Goal: Check status: Check status

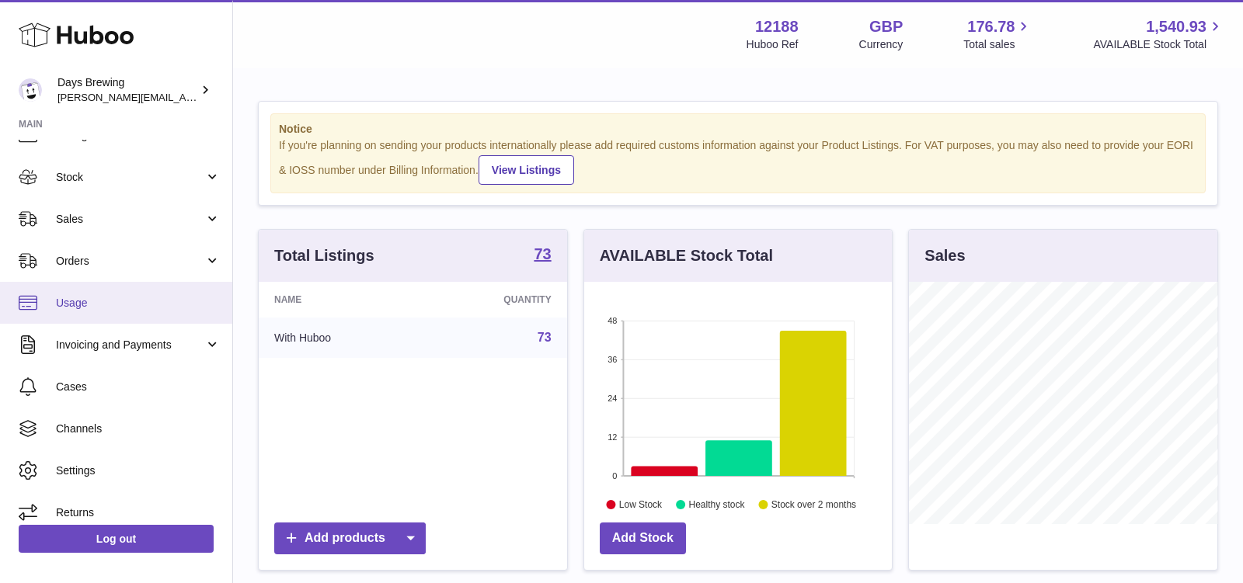
scroll to position [68, 0]
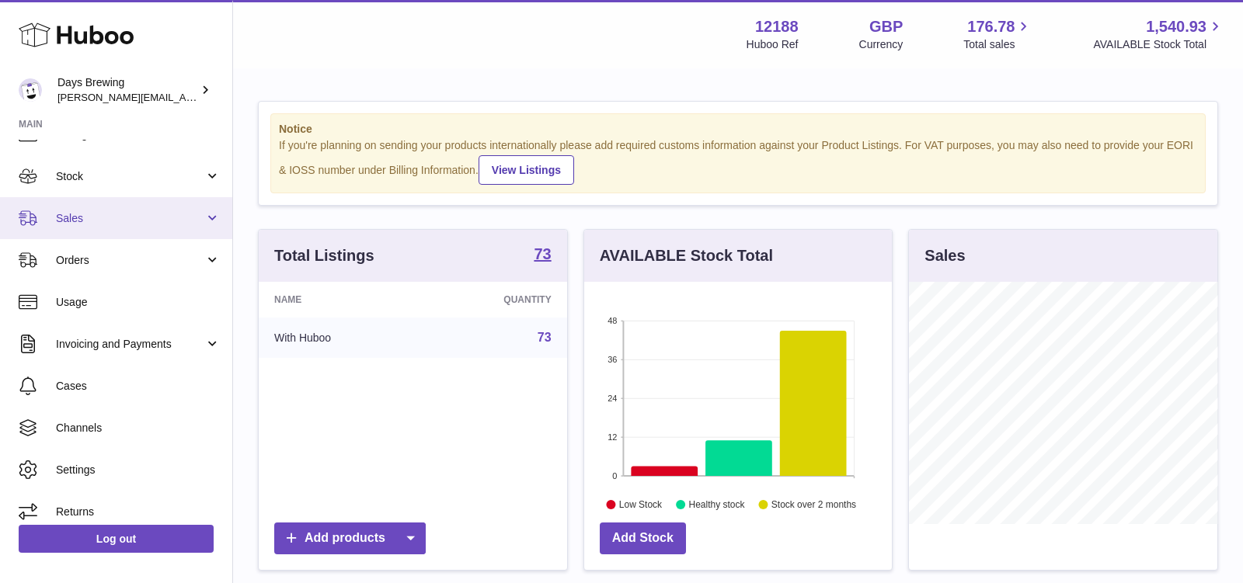
click at [130, 221] on span "Sales" at bounding box center [130, 218] width 148 height 15
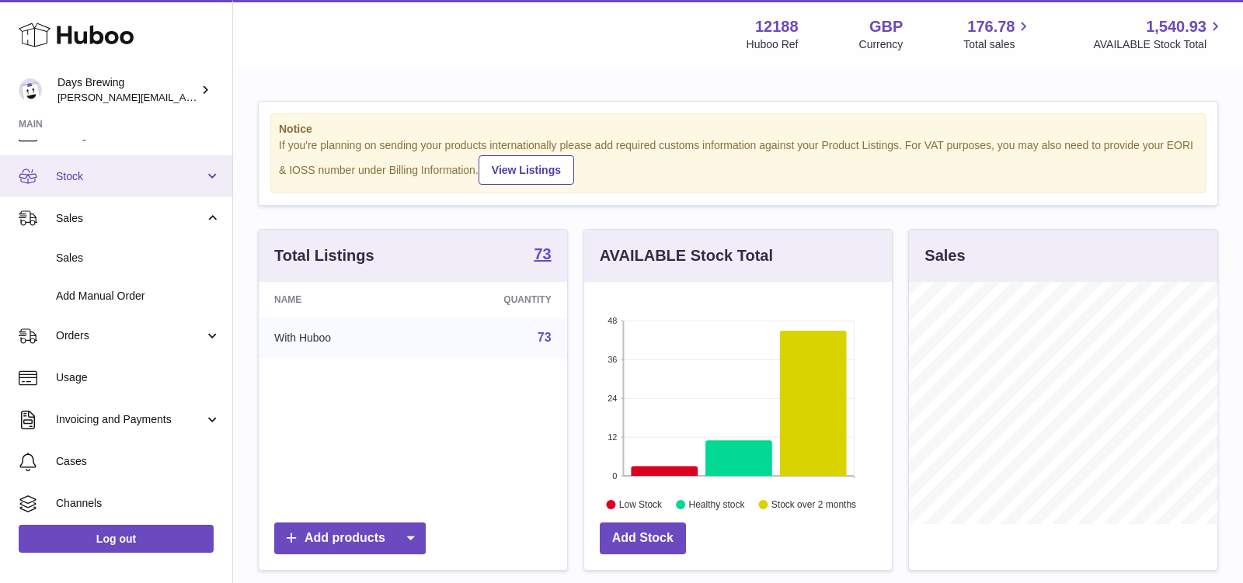
click at [132, 186] on link "Stock" at bounding box center [116, 176] width 232 height 42
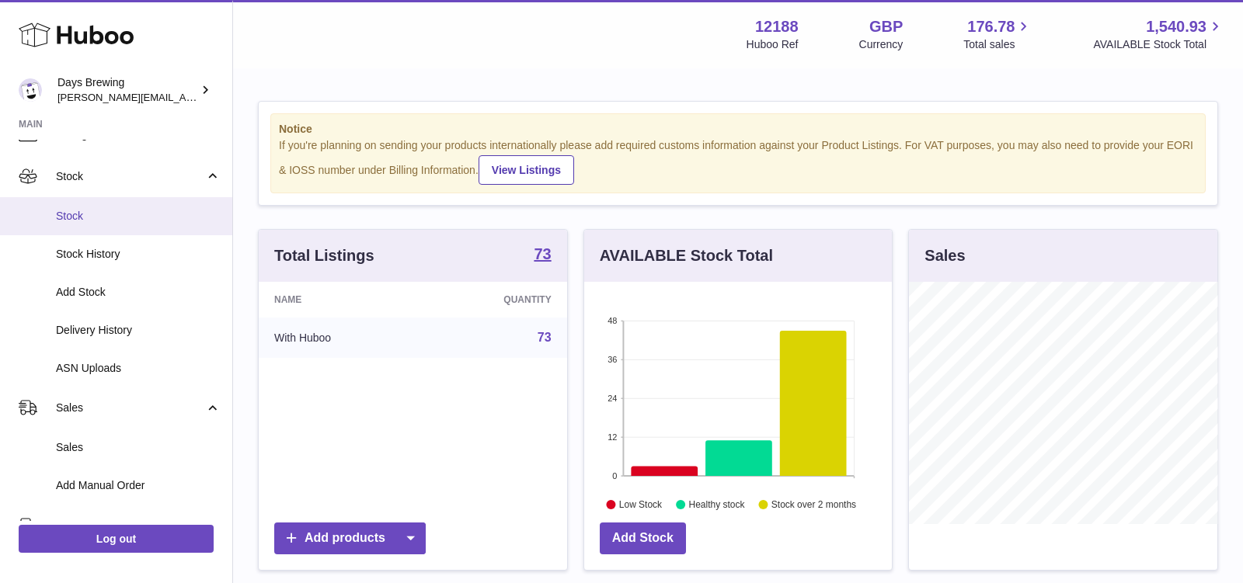
click at [121, 220] on span "Stock" at bounding box center [138, 216] width 165 height 15
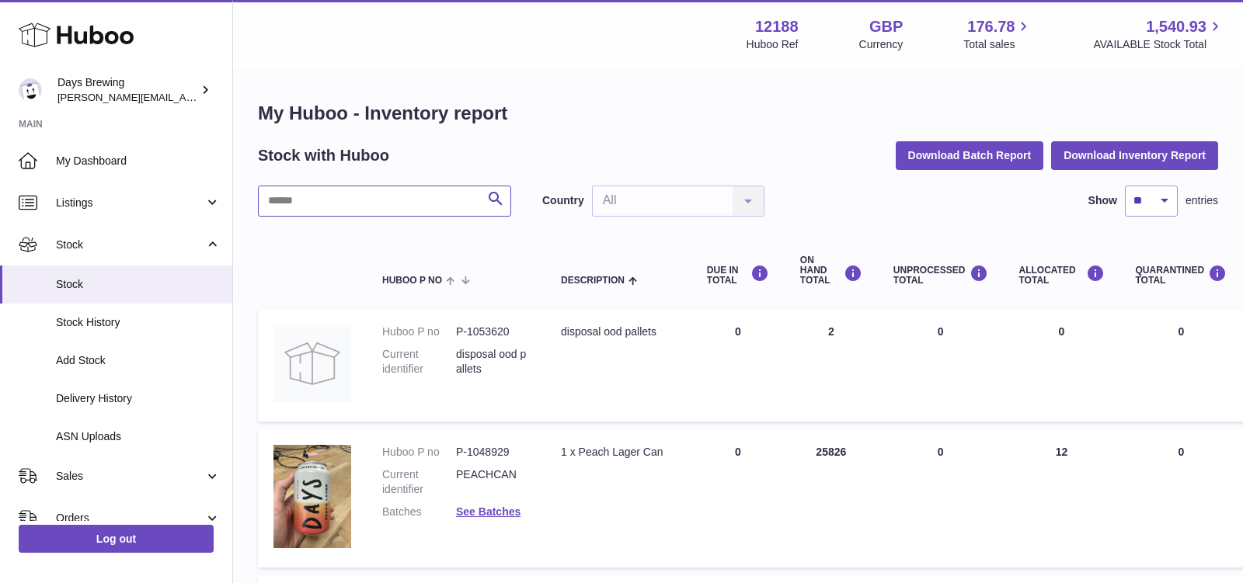
click at [308, 209] on input "text" at bounding box center [384, 201] width 253 height 31
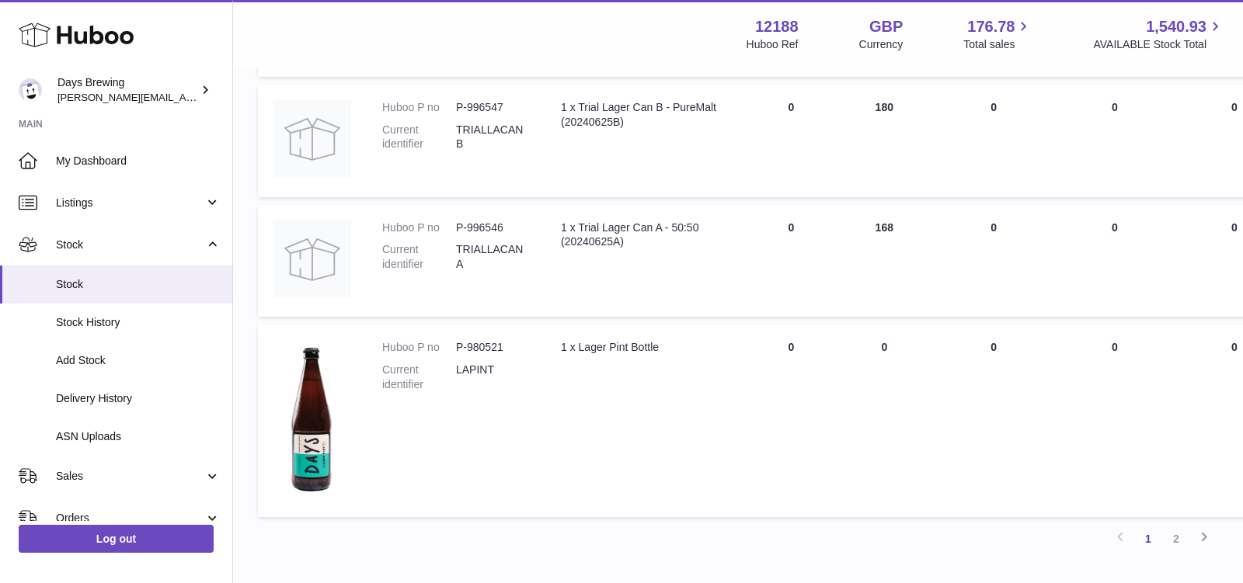
scroll to position [1197, 0]
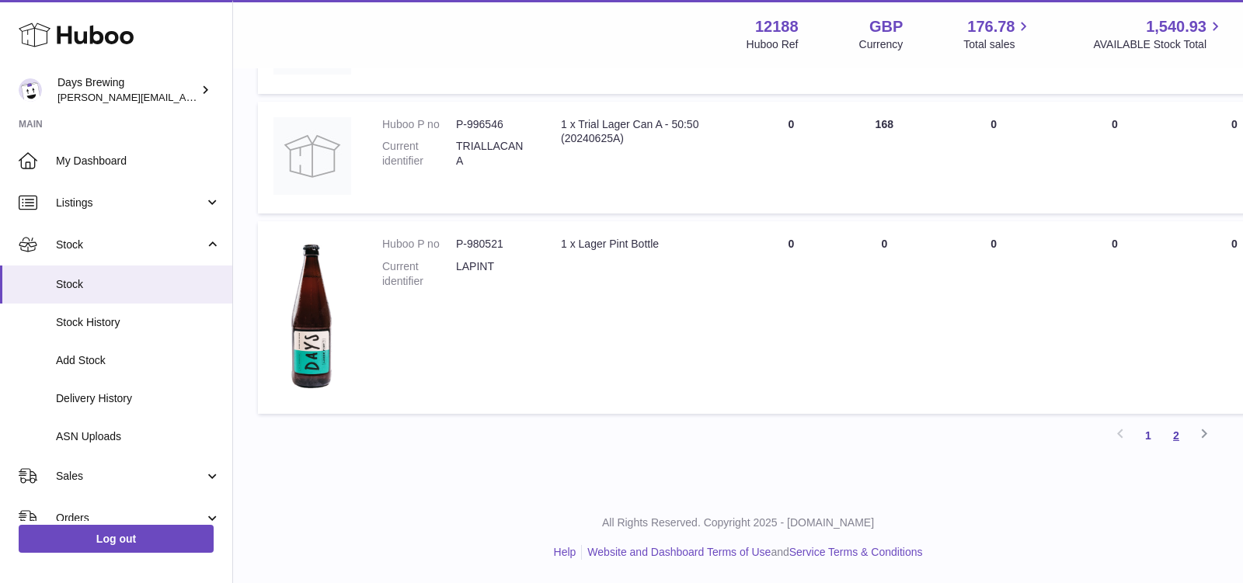
click at [1174, 436] on link "2" at bounding box center [1176, 436] width 28 height 28
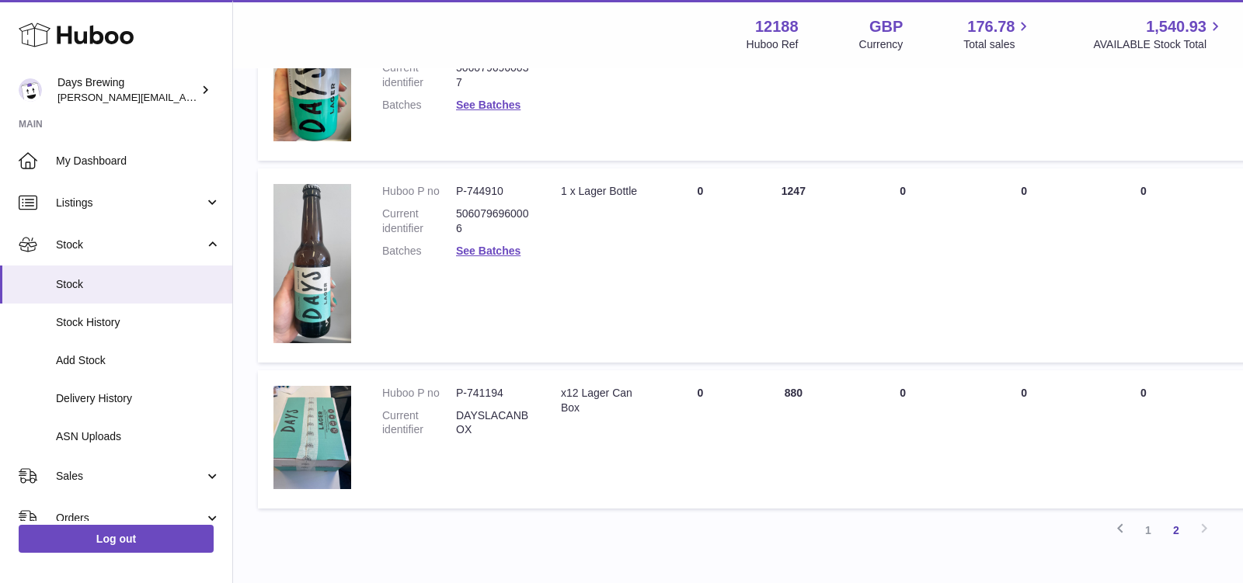
scroll to position [458, 0]
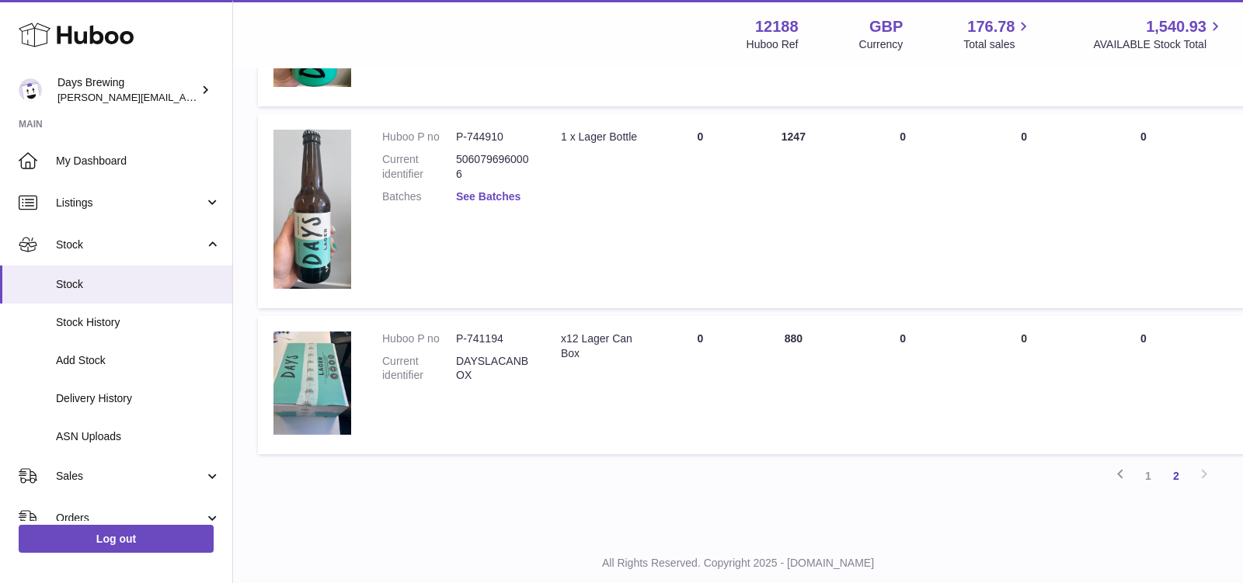
click at [502, 196] on link "See Batches" at bounding box center [488, 196] width 64 height 12
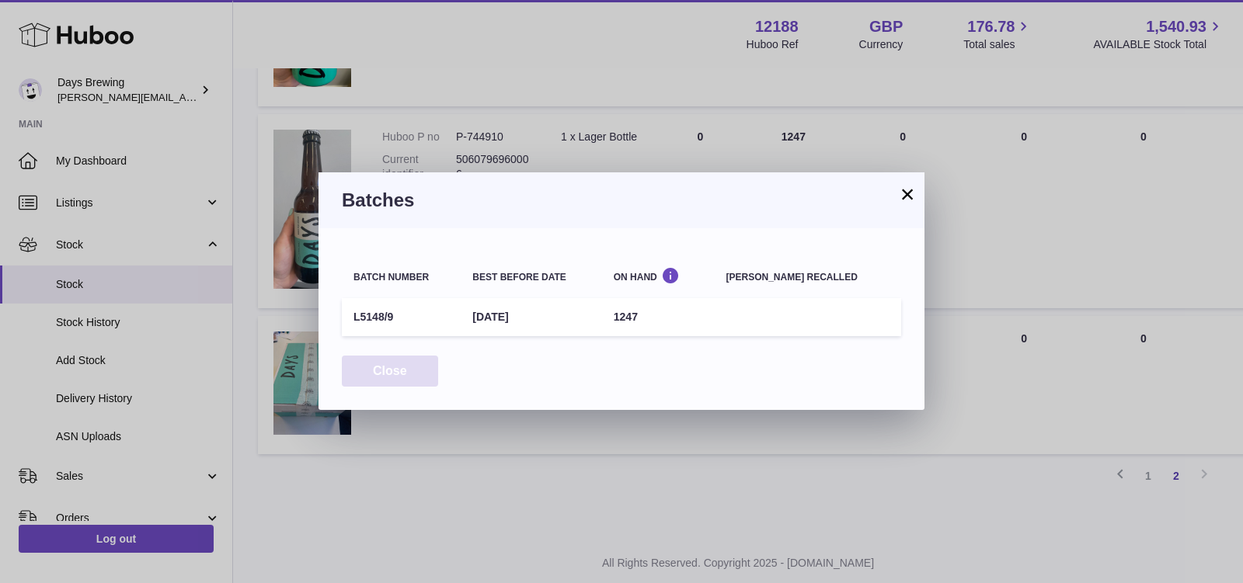
click at [409, 371] on button "Close" at bounding box center [390, 372] width 96 height 32
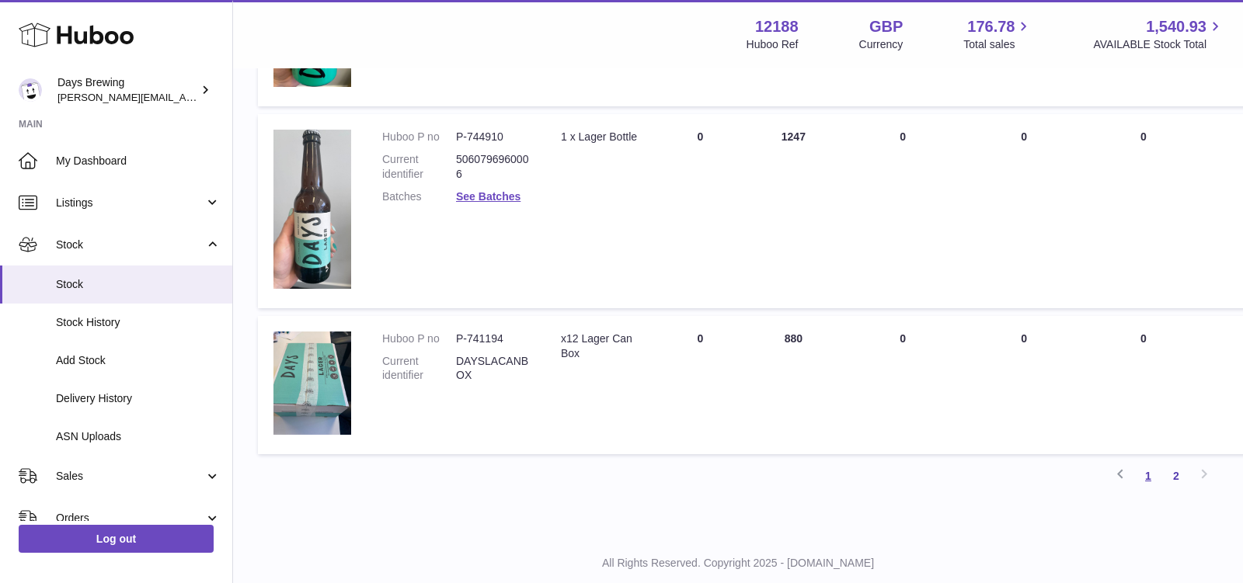
click at [1146, 480] on link "1" at bounding box center [1148, 476] width 28 height 28
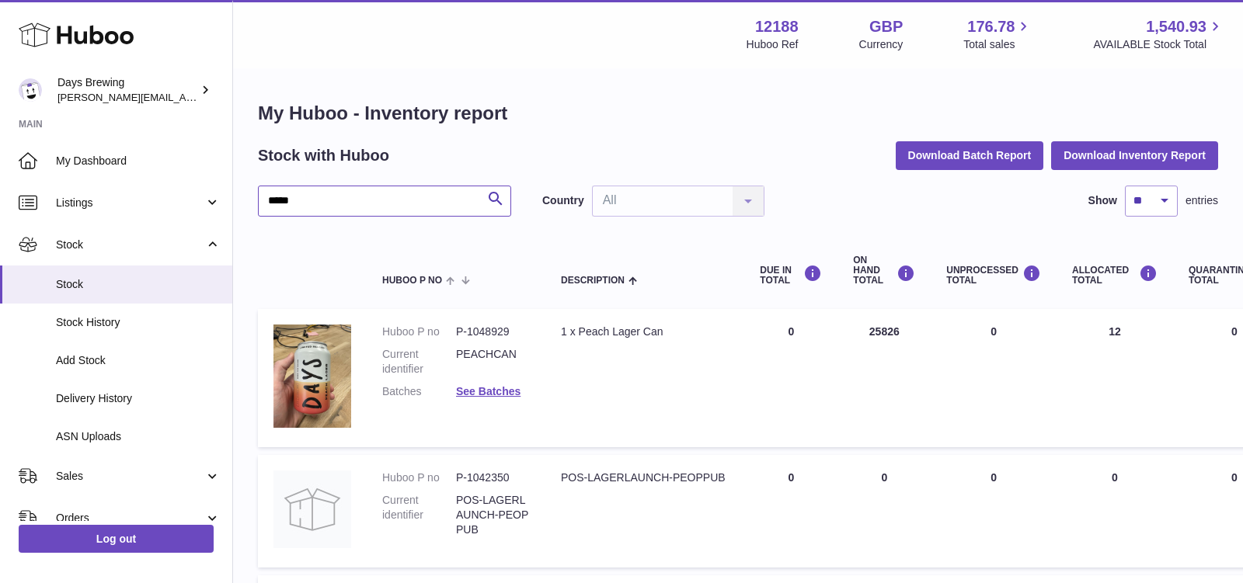
drag, startPoint x: 315, startPoint y: 204, endPoint x: 241, endPoint y: 185, distance: 76.3
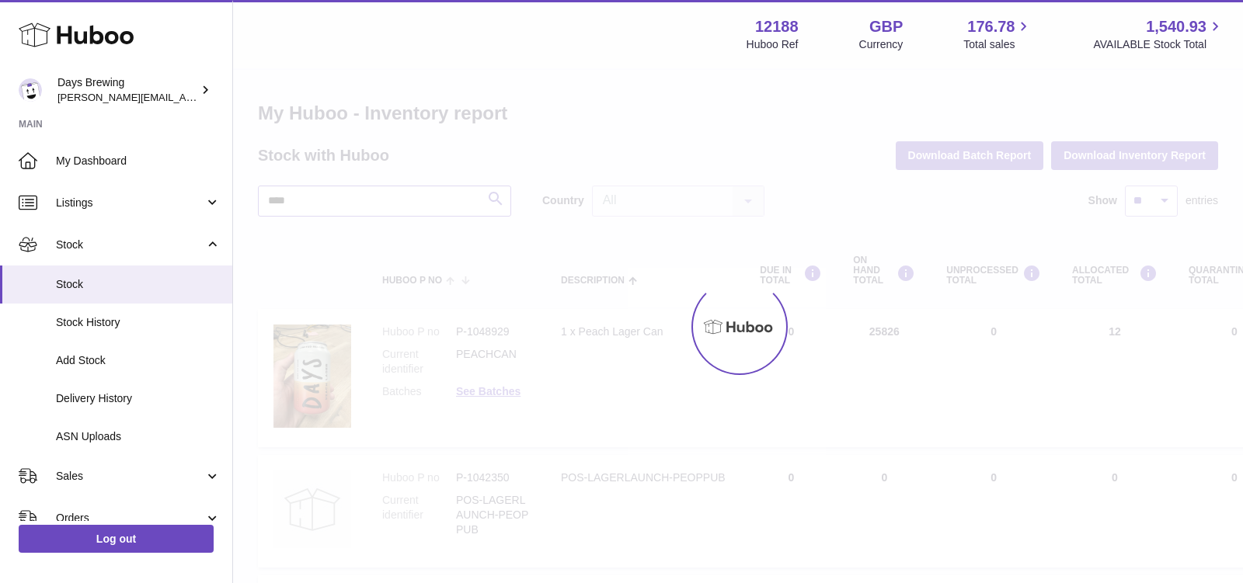
type input "****"
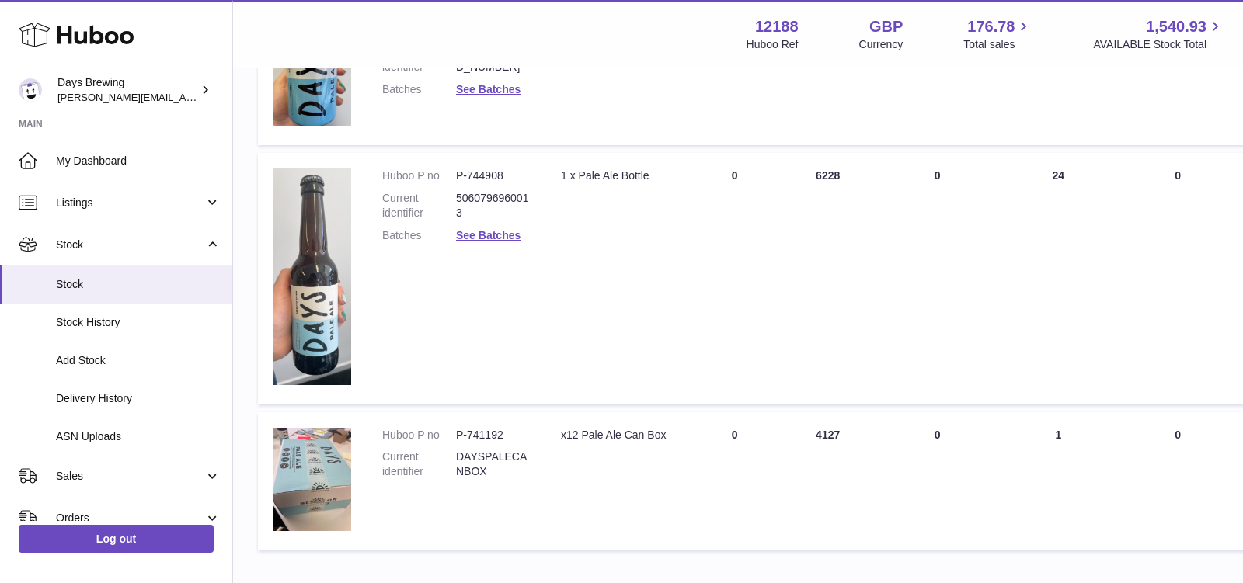
scroll to position [1084, 8]
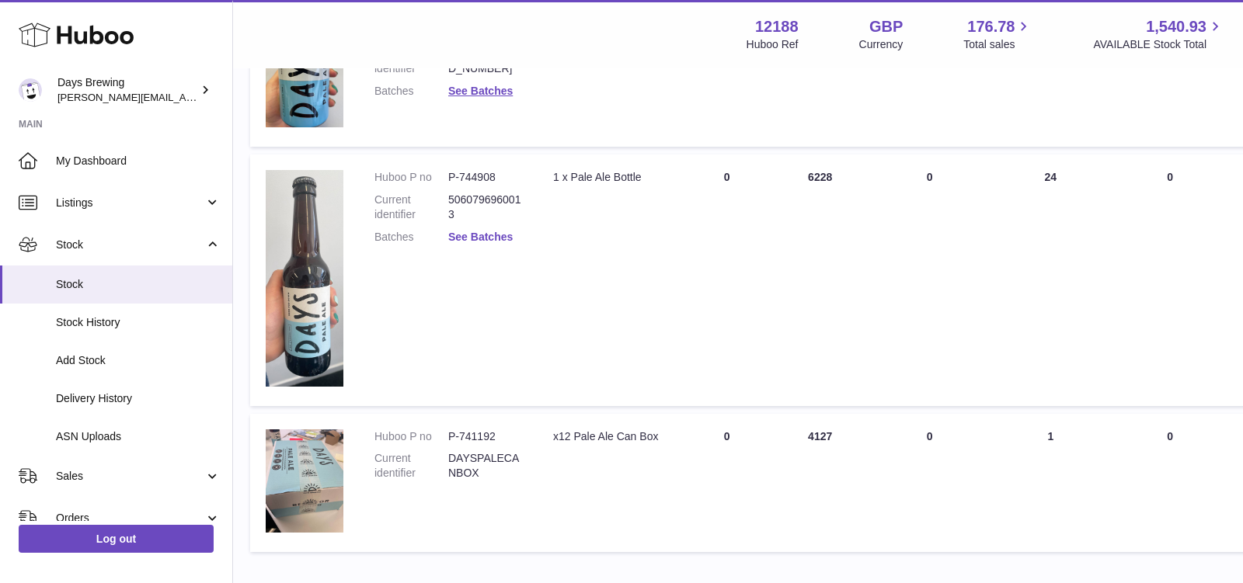
click at [502, 240] on link "See Batches" at bounding box center [480, 237] width 64 height 12
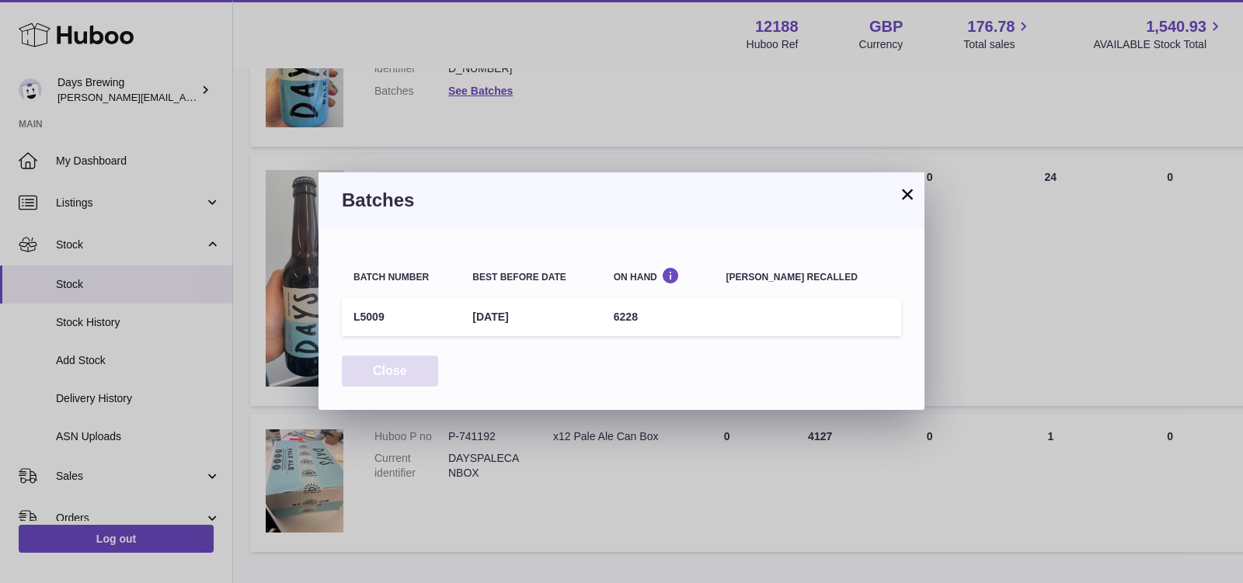
click at [398, 377] on button "Close" at bounding box center [390, 372] width 96 height 32
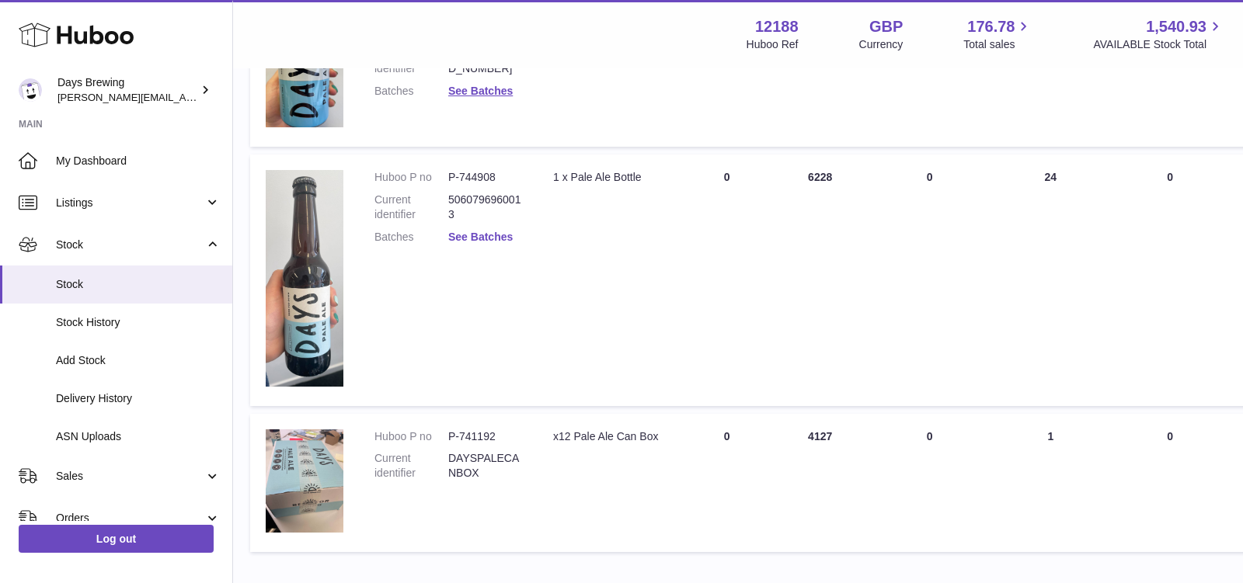
click at [499, 235] on link "See Batches" at bounding box center [480, 237] width 64 height 12
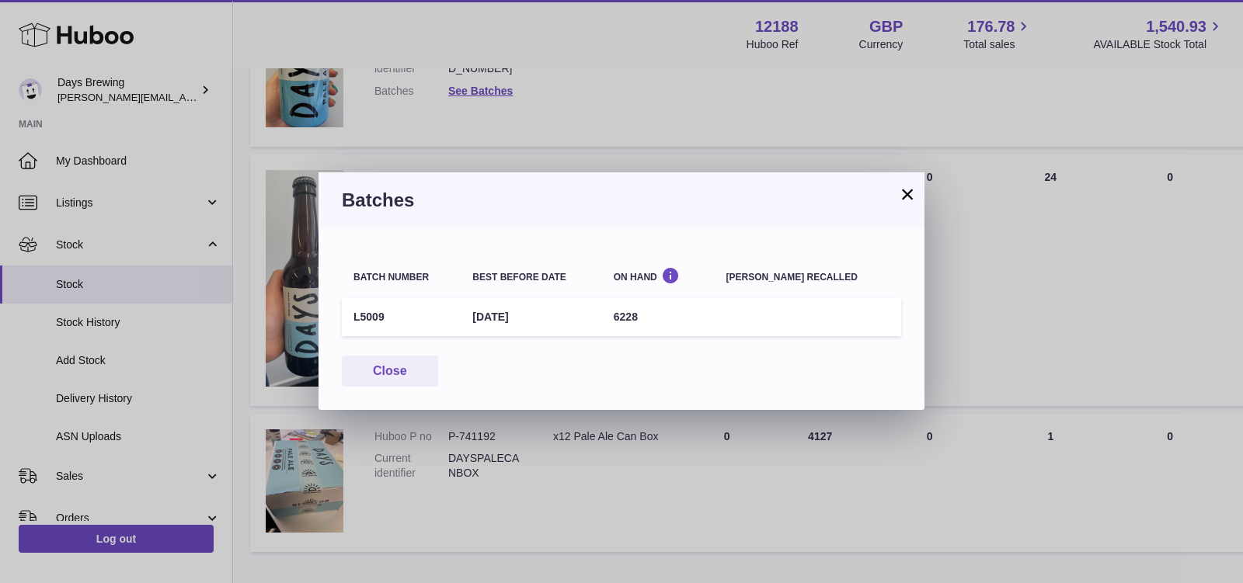
click at [905, 195] on button "×" at bounding box center [907, 194] width 19 height 19
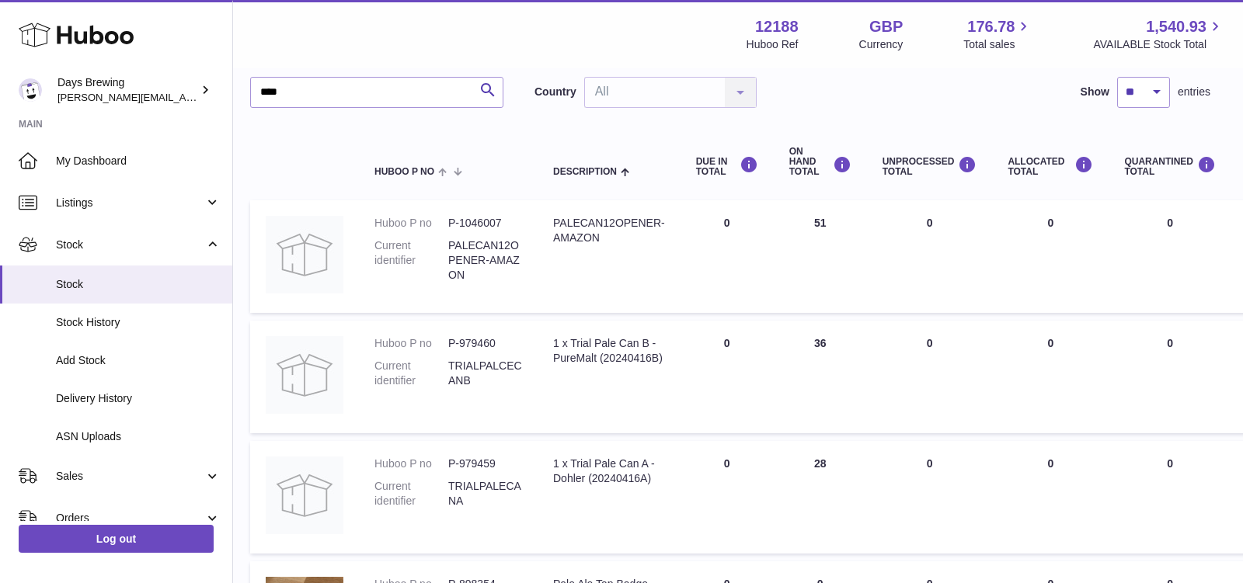
scroll to position [0, 8]
